Goal: Information Seeking & Learning: Learn about a topic

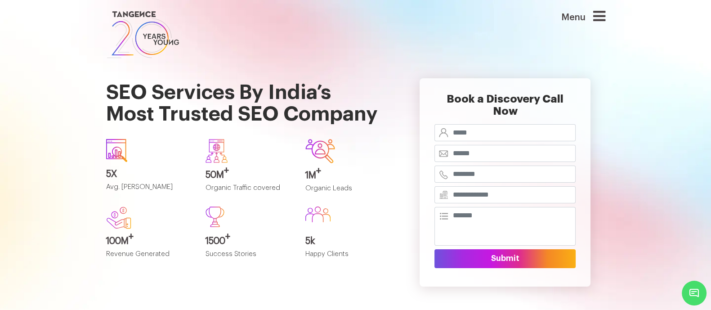
click at [124, 21] on img at bounding box center [143, 34] width 74 height 51
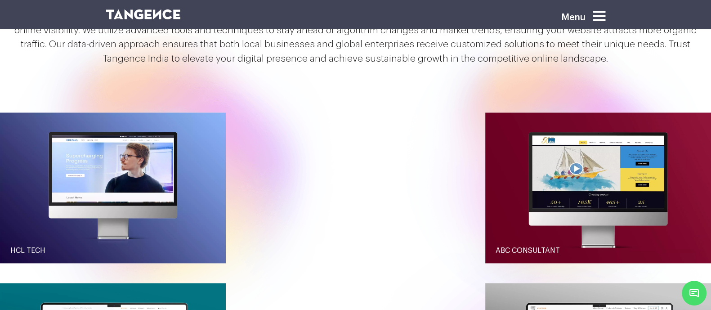
scroll to position [950, 0]
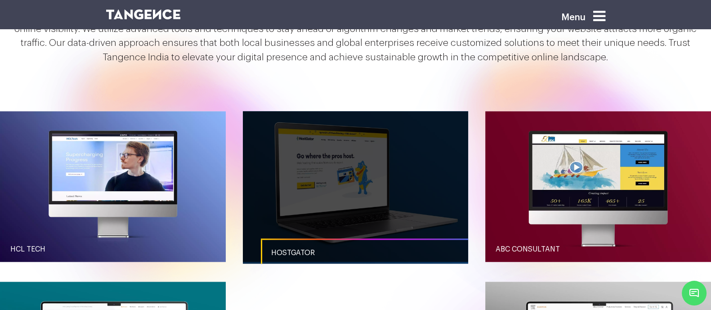
click at [283, 245] on link "Hostgator" at bounding box center [374, 252] width 226 height 29
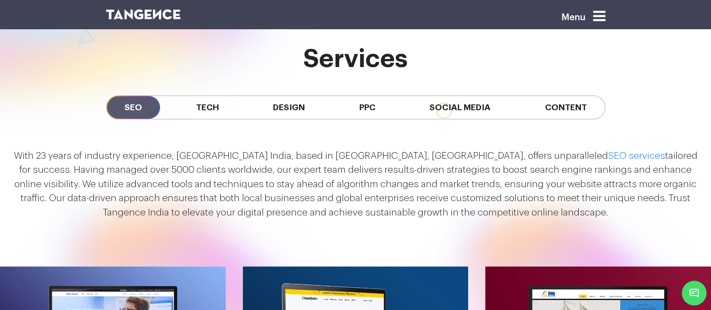
scroll to position [795, 0]
click at [184, 111] on span "Tech" at bounding box center [207, 107] width 59 height 23
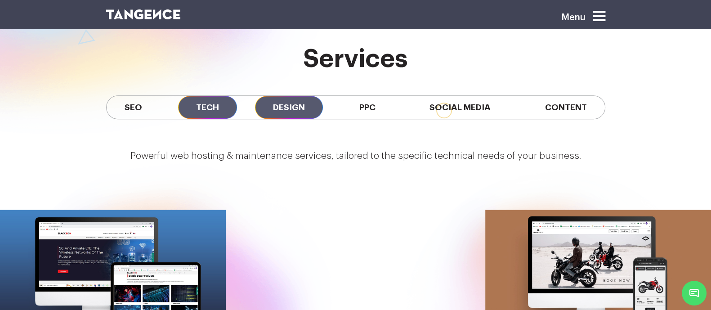
click at [274, 100] on span "Design" at bounding box center [289, 107] width 68 height 23
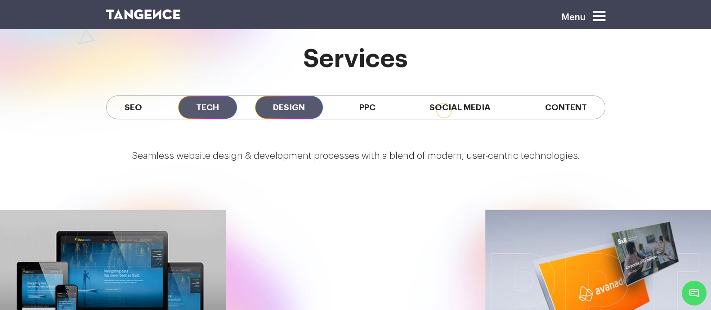
click at [201, 104] on span "Tech" at bounding box center [207, 107] width 59 height 23
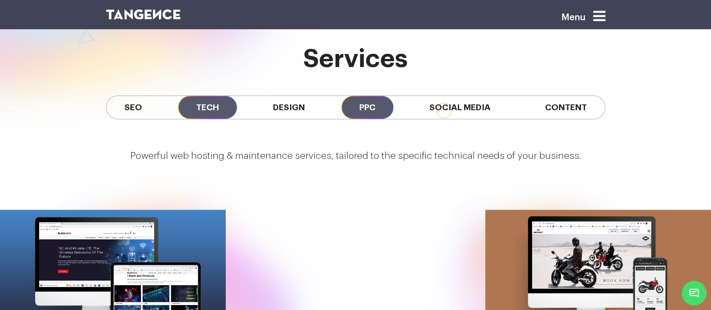
click at [364, 98] on span "PPC" at bounding box center [367, 107] width 52 height 23
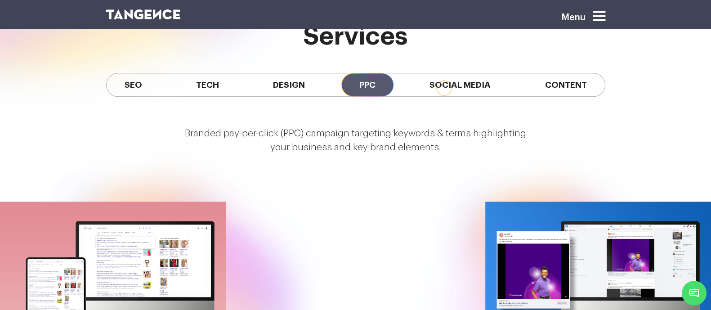
scroll to position [823, 0]
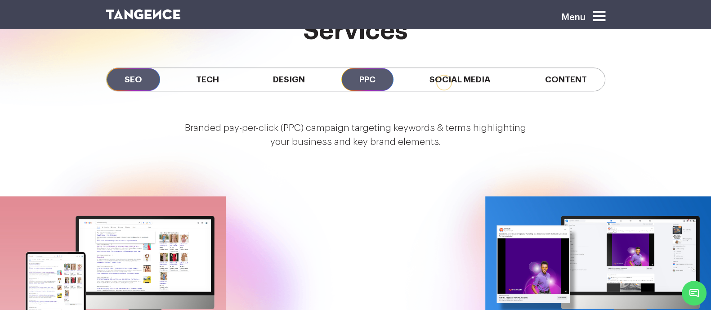
click at [114, 73] on span "SEO" at bounding box center [133, 79] width 53 height 23
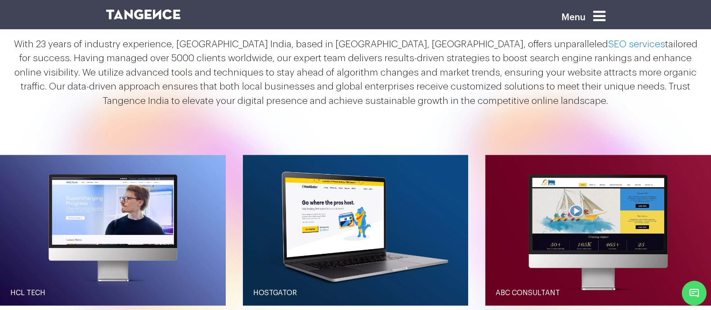
scroll to position [908, 0]
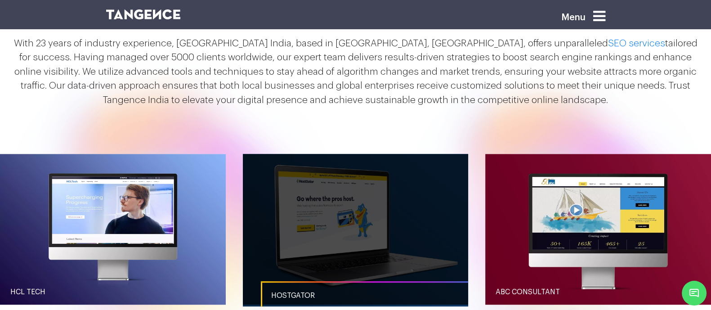
click at [342, 178] on link "button" at bounding box center [356, 229] width 226 height 150
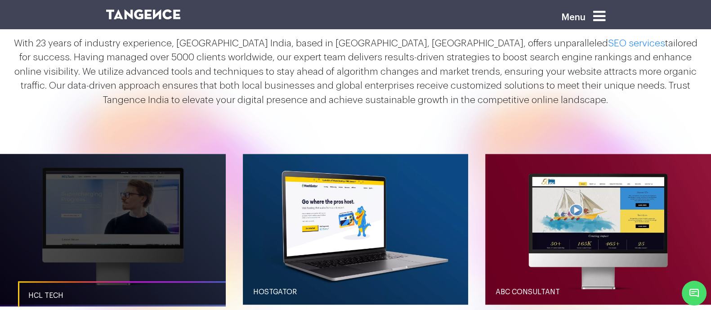
click at [163, 240] on link "button" at bounding box center [113, 229] width 226 height 150
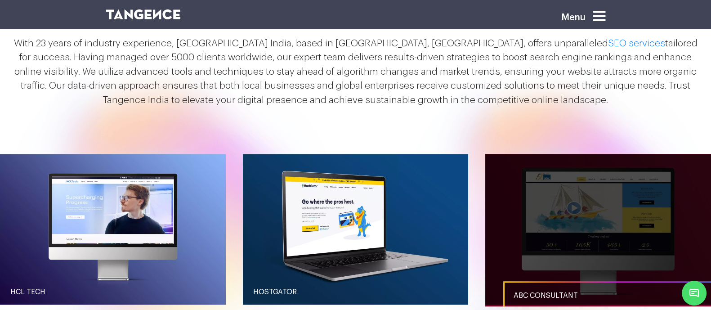
click at [562, 234] on link "button" at bounding box center [598, 229] width 226 height 150
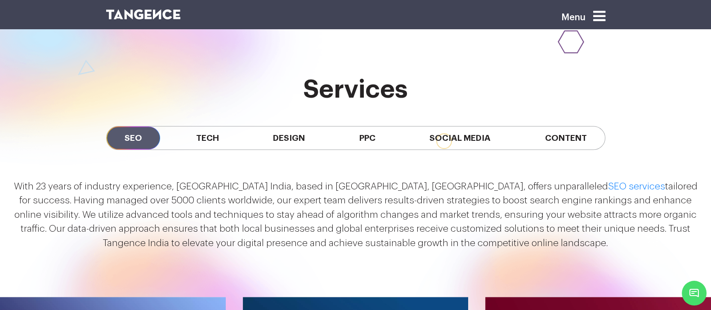
scroll to position [761, 0]
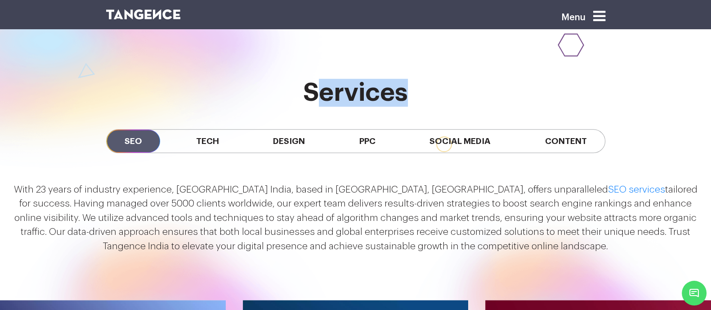
drag, startPoint x: 404, startPoint y: 96, endPoint x: 318, endPoint y: 105, distance: 86.4
click at [318, 105] on h2 "services" at bounding box center [355, 93] width 499 height 28
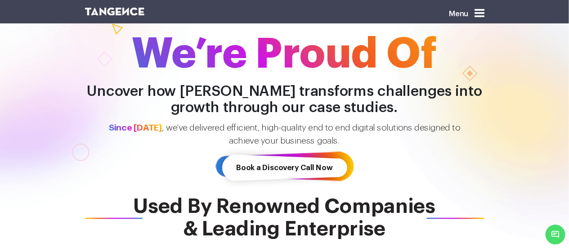
scroll to position [0, 0]
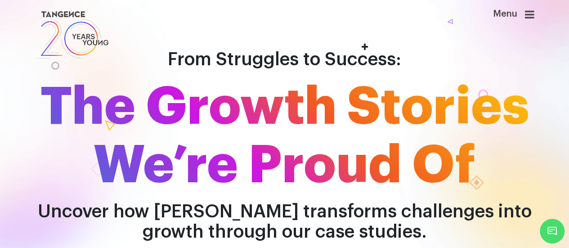
click at [537, 14] on div "Menu" at bounding box center [497, 35] width 85 height 52
click at [533, 14] on icon at bounding box center [529, 14] width 9 height 11
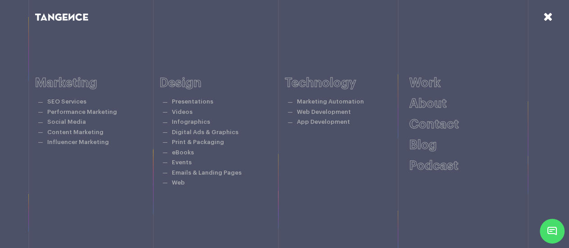
click at [545, 21] on icon at bounding box center [547, 17] width 9 height 12
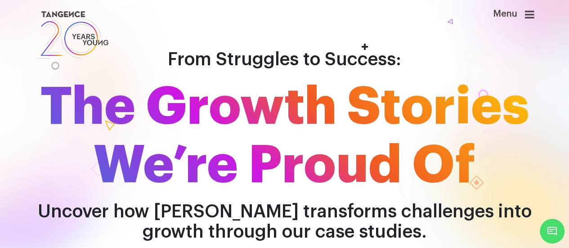
click at [531, 16] on icon at bounding box center [529, 14] width 9 height 11
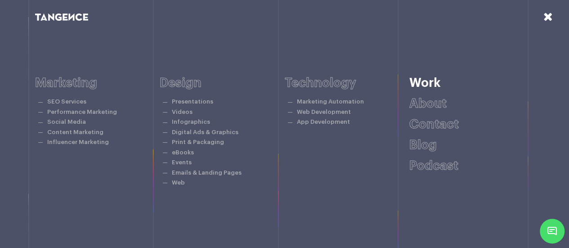
click at [412, 77] on link "Work" at bounding box center [424, 82] width 31 height 13
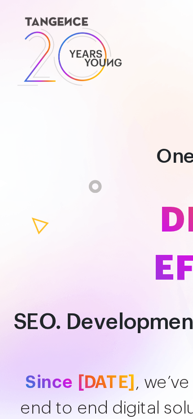
click at [69, 101] on span "DIGITAL EFFORTS" at bounding box center [97, 103] width 184 height 40
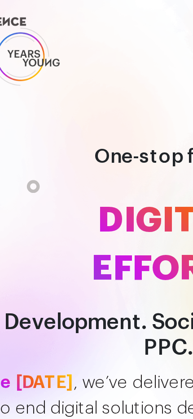
click at [91, 95] on span "DIGITAL EFFORTS" at bounding box center [97, 103] width 184 height 40
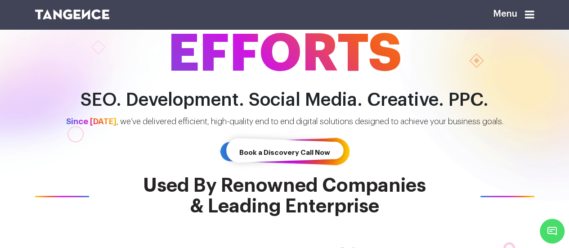
scroll to position [151, 0]
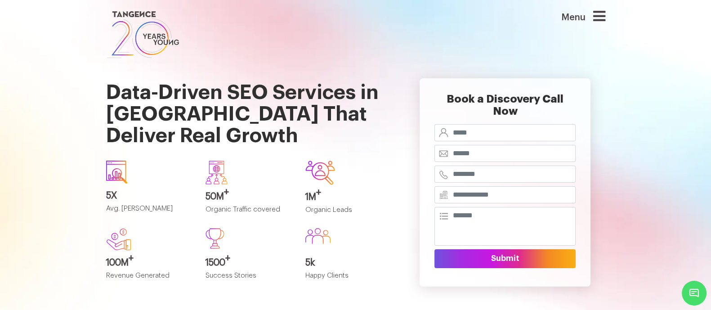
click at [605, 18] on icon at bounding box center [599, 16] width 12 height 14
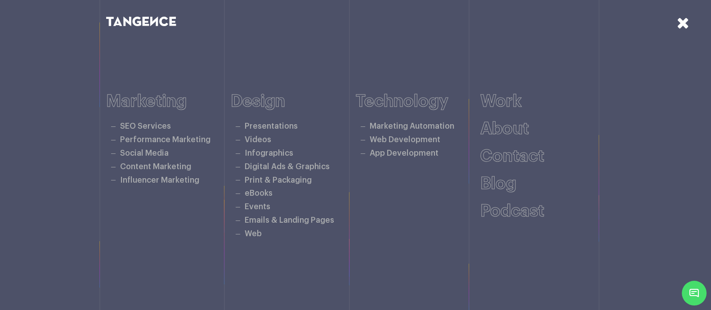
click at [682, 17] on icon at bounding box center [682, 23] width 13 height 16
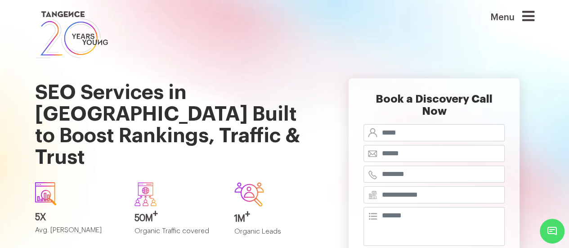
click at [523, 15] on div "Menu" at bounding box center [498, 21] width 72 height 24
click at [529, 18] on icon at bounding box center [528, 16] width 12 height 14
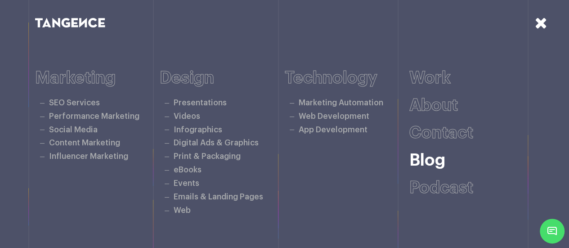
click at [420, 153] on link "Blog" at bounding box center [427, 160] width 36 height 17
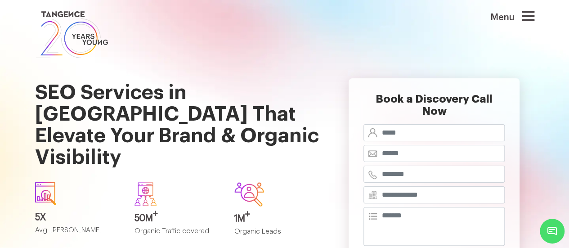
click at [525, 23] on div "Menu" at bounding box center [498, 21] width 72 height 24
click at [526, 20] on icon at bounding box center [528, 16] width 12 height 14
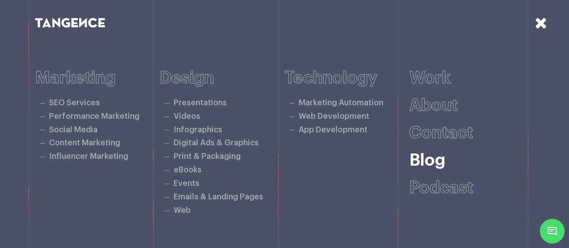
click at [438, 158] on link "Blog" at bounding box center [427, 160] width 36 height 17
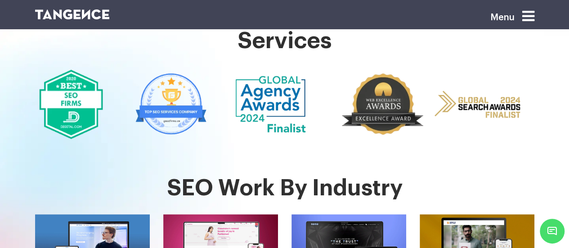
scroll to position [263, 0]
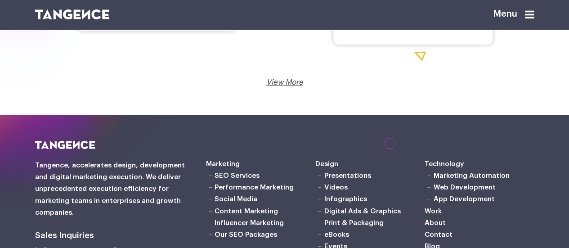
scroll to position [1558, 0]
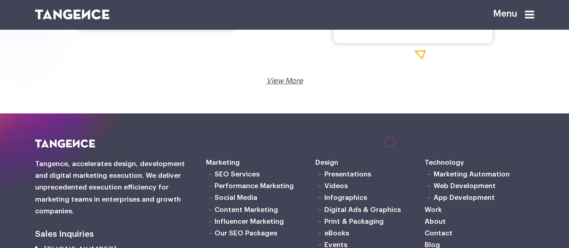
click at [284, 85] on link "View More" at bounding box center [284, 81] width 37 height 8
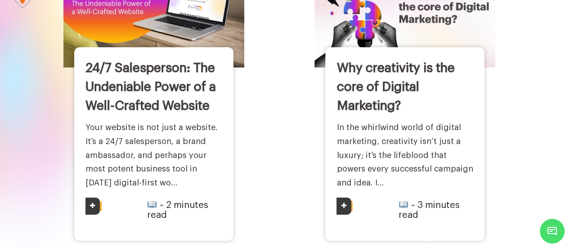
scroll to position [0, 0]
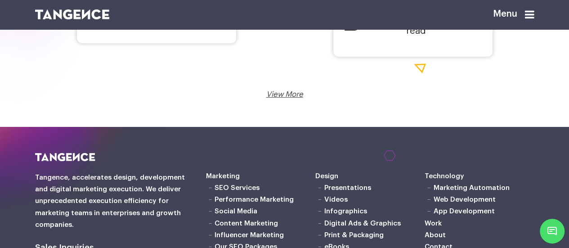
scroll to position [1545, 0]
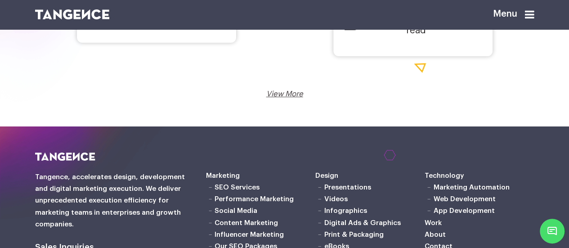
click at [288, 98] on link "View More" at bounding box center [284, 94] width 37 height 8
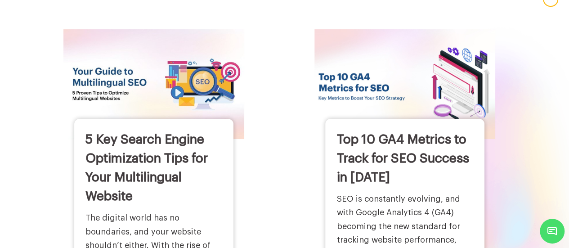
scroll to position [0, 0]
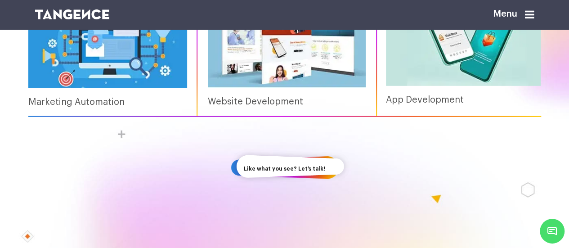
scroll to position [1239, 0]
click at [243, 107] on h6 "Website Development" at bounding box center [287, 102] width 158 height 28
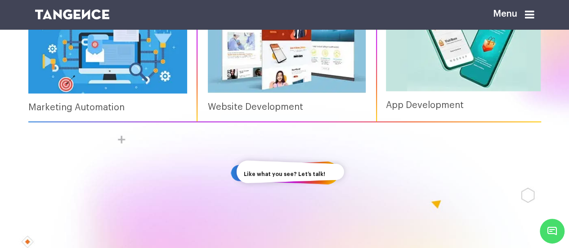
scroll to position [1198, 0]
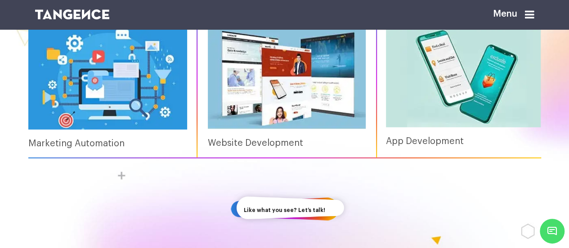
click at [231, 120] on img at bounding box center [287, 77] width 158 height 104
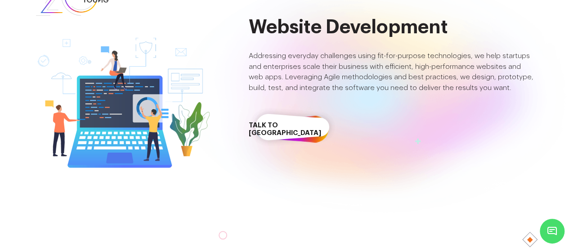
scroll to position [45, 0]
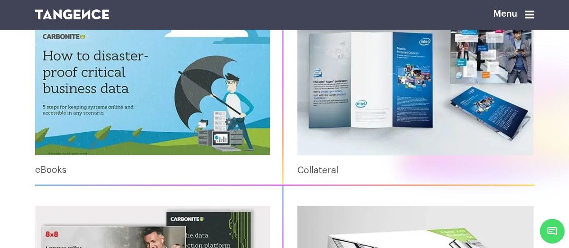
scroll to position [421, 0]
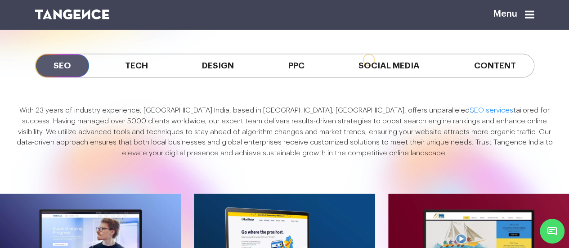
scroll to position [636, 0]
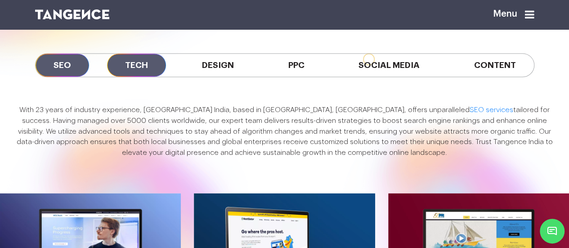
click at [142, 76] on span "Tech" at bounding box center [136, 64] width 59 height 23
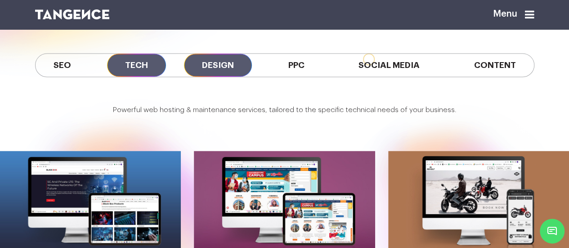
click at [236, 76] on span "Design" at bounding box center [218, 64] width 68 height 23
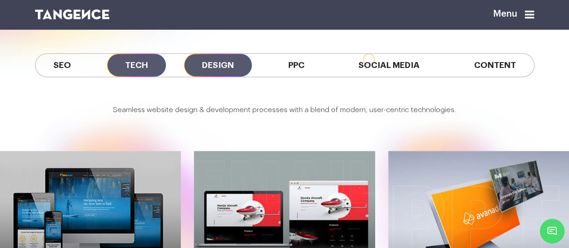
click at [148, 76] on span "Tech" at bounding box center [136, 64] width 59 height 23
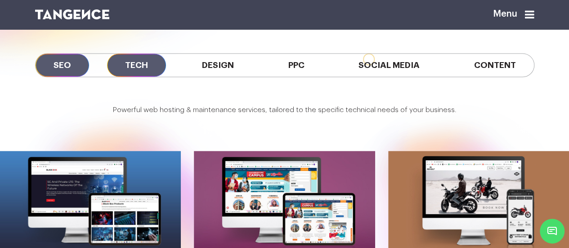
click at [70, 76] on span "SEO" at bounding box center [62, 64] width 53 height 23
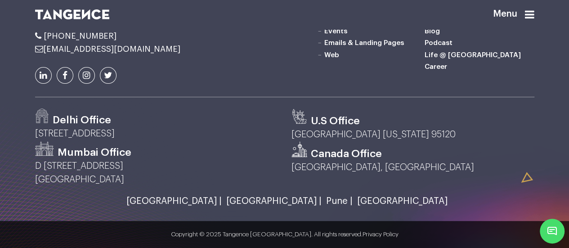
scroll to position [1860, 0]
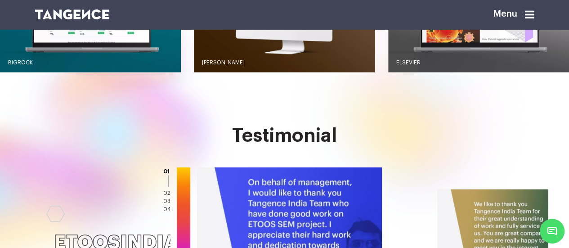
click at [206, 151] on div at bounding box center [119, 147] width 238 height 294
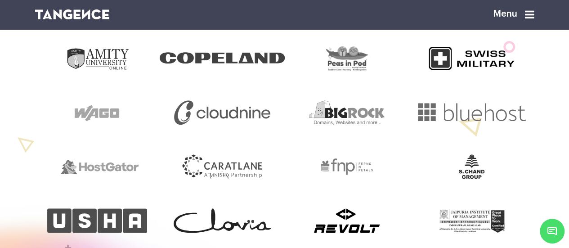
scroll to position [337, 0]
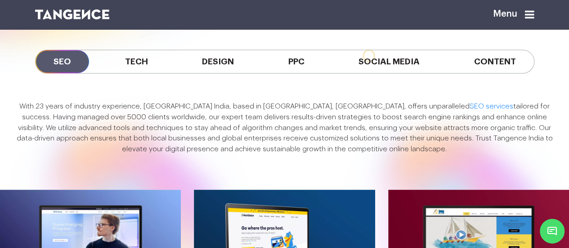
scroll to position [640, 0]
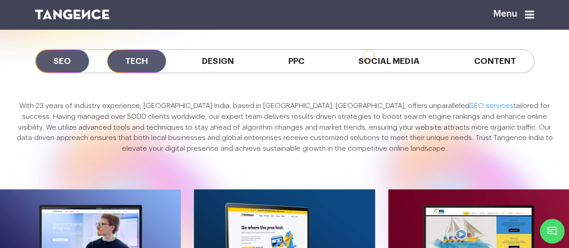
click at [148, 72] on span "Tech" at bounding box center [136, 60] width 59 height 23
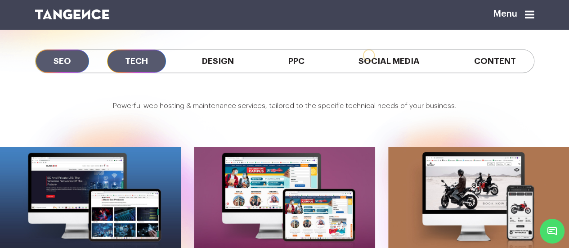
click at [76, 72] on span "SEO" at bounding box center [62, 60] width 53 height 23
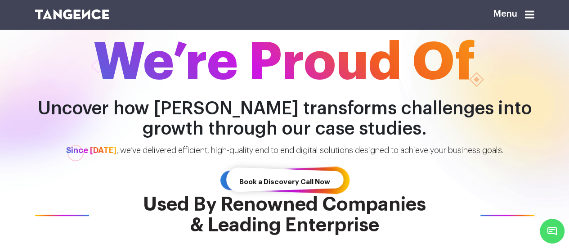
scroll to position [101, 0]
